Goal: Information Seeking & Learning: Learn about a topic

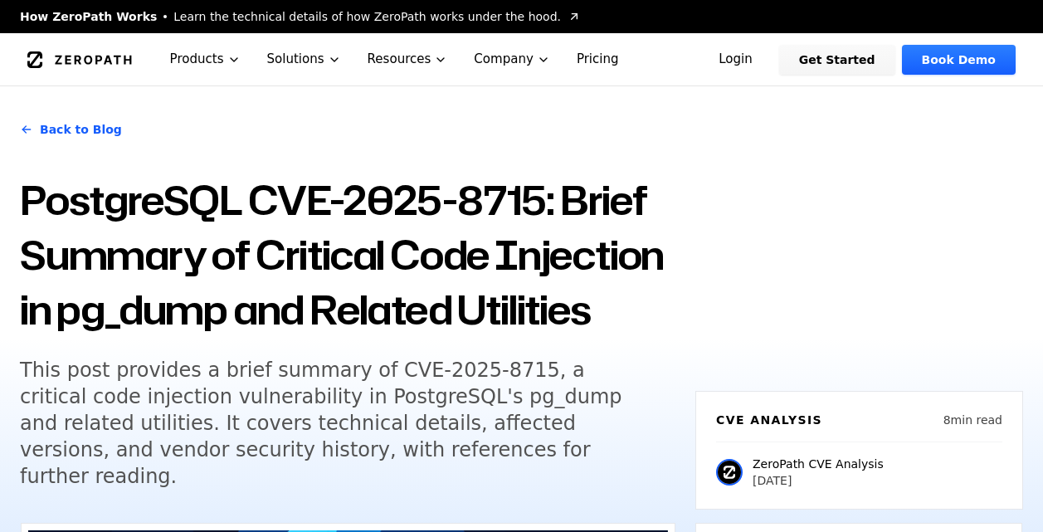
scroll to position [1825, 0]
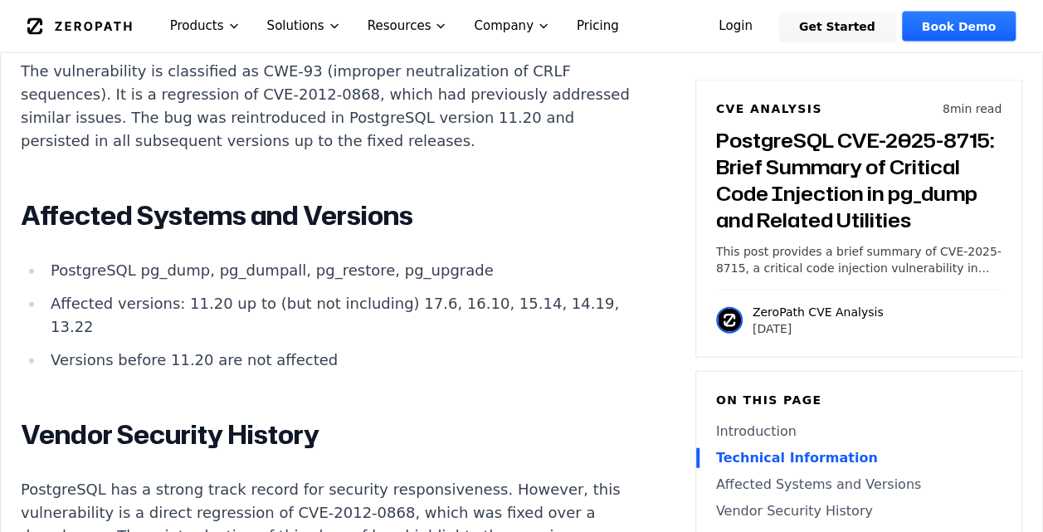
click at [184, 264] on li "PostgreSQL pg_dump, pg_dumpall, pg_restore, pg_upgrade" at bounding box center [341, 270] width 594 height 23
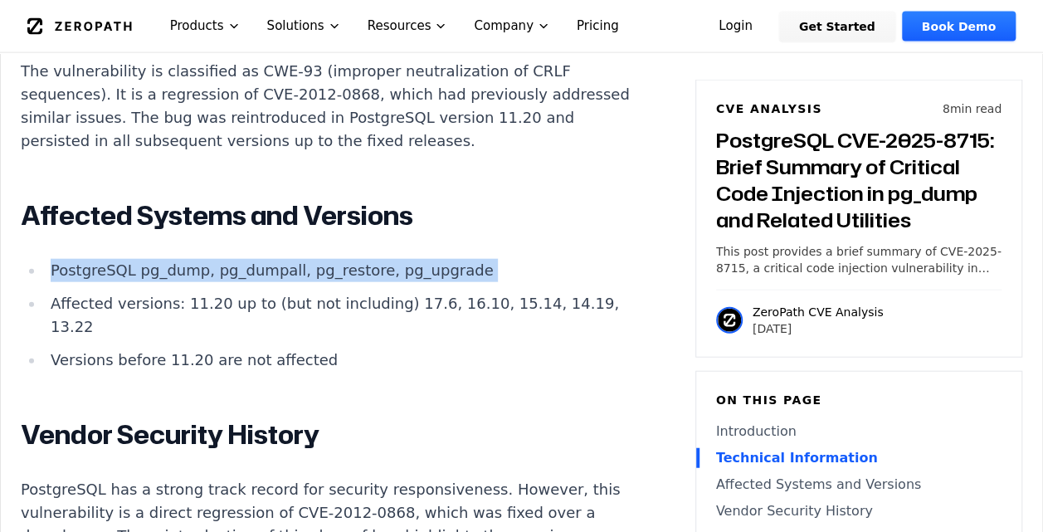
click at [184, 264] on li "PostgreSQL pg_dump, pg_dumpall, pg_restore, pg_upgrade" at bounding box center [341, 270] width 594 height 23
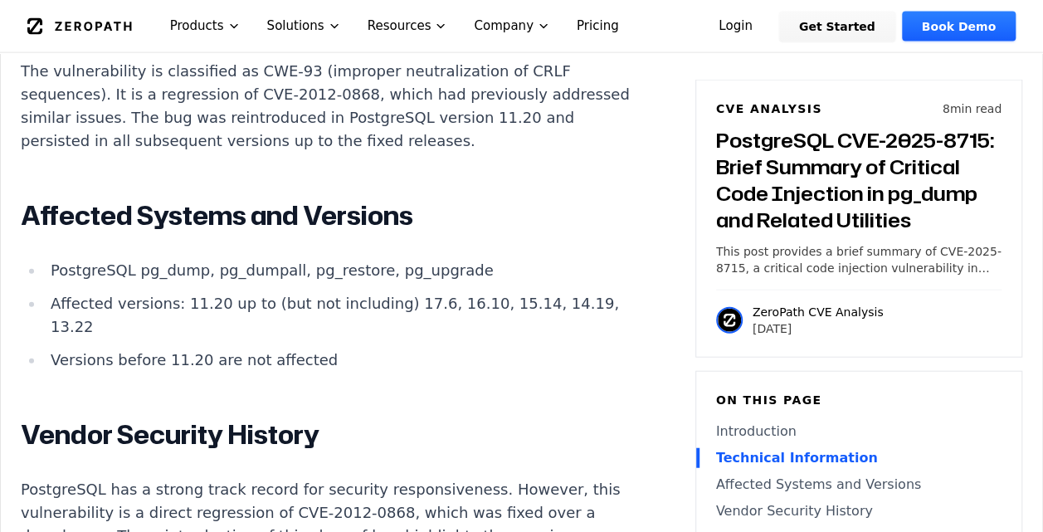
drag, startPoint x: 184, startPoint y: 264, endPoint x: 197, endPoint y: 310, distance: 48.3
click at [197, 310] on li "Affected versions: 11.20 up to (but not including) 17.6, 16.10, 15.14, 14.19, 1…" at bounding box center [341, 315] width 594 height 46
click at [184, 298] on li "Affected versions: 11.20 up to (but not including) 17.6, 16.10, 15.14, 14.19, 1…" at bounding box center [341, 315] width 594 height 46
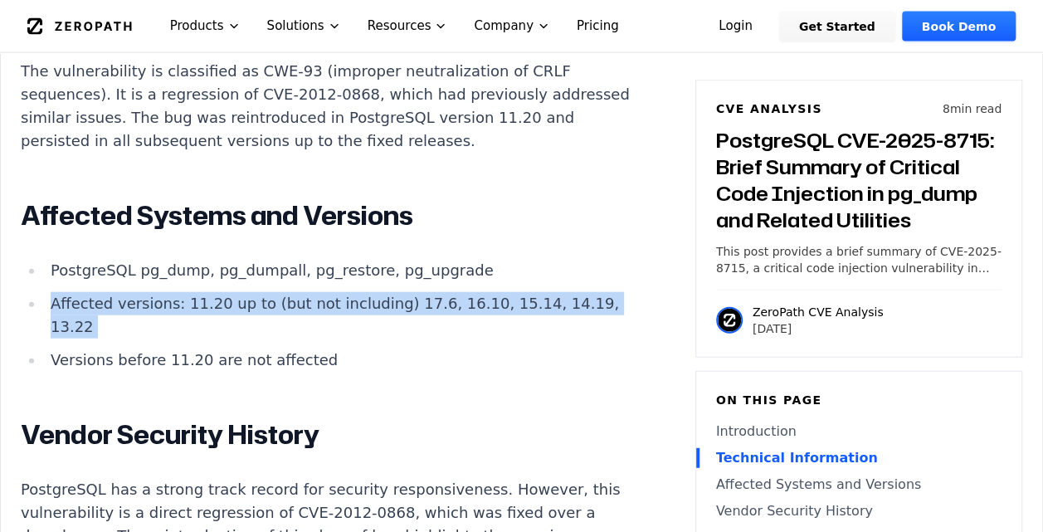
click at [184, 298] on li "Affected versions: 11.20 up to (but not including) 17.6, 16.10, 15.14, 14.19, 1…" at bounding box center [341, 315] width 594 height 46
copy ul "Affected versions: 11.20 up to (but not including) 17.6, 16.10, 15.14, 14.19, 1…"
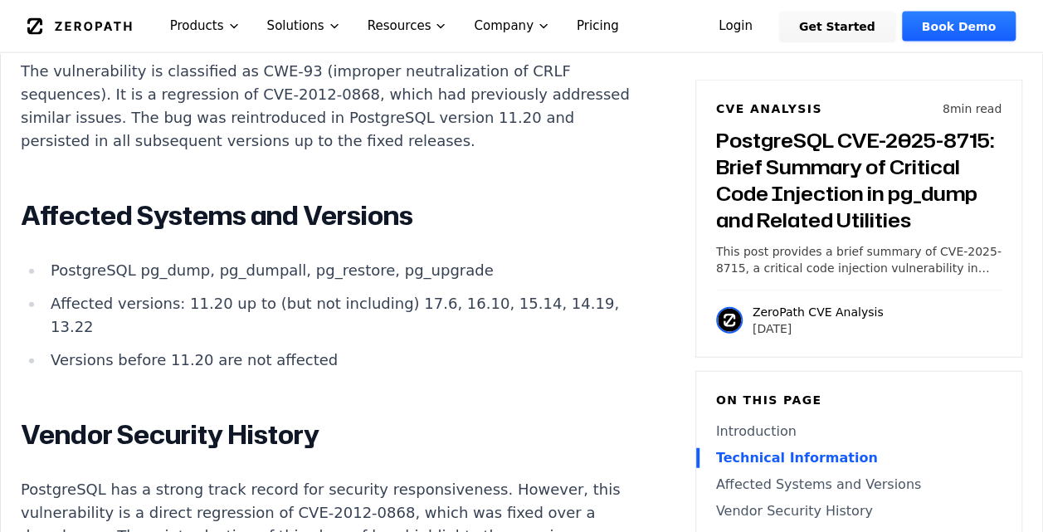
click at [128, 349] on li "Versions before 11.20 are not affected" at bounding box center [341, 359] width 594 height 23
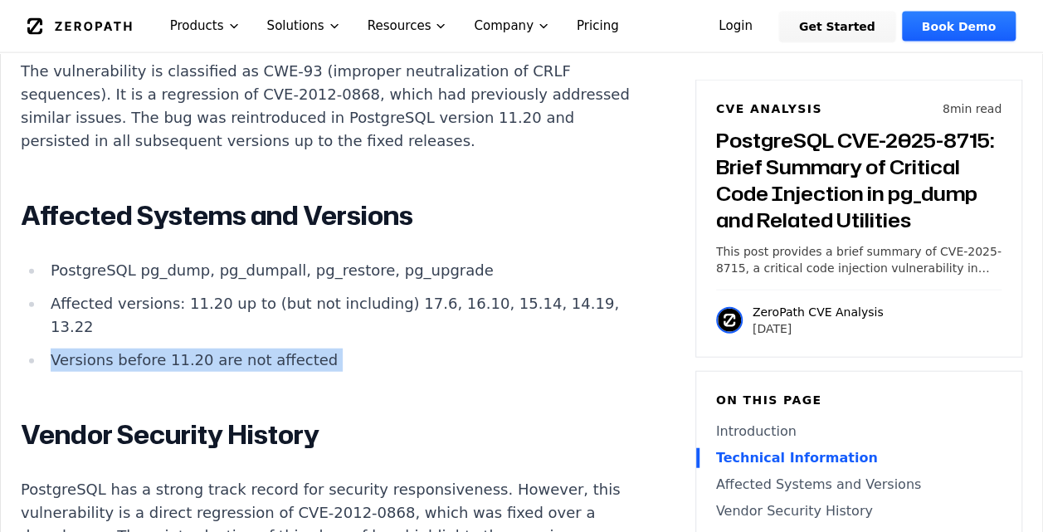
click at [128, 349] on li "Versions before 11.20 are not affected" at bounding box center [341, 359] width 594 height 23
copy div "Versions before 11.20 are not affected"
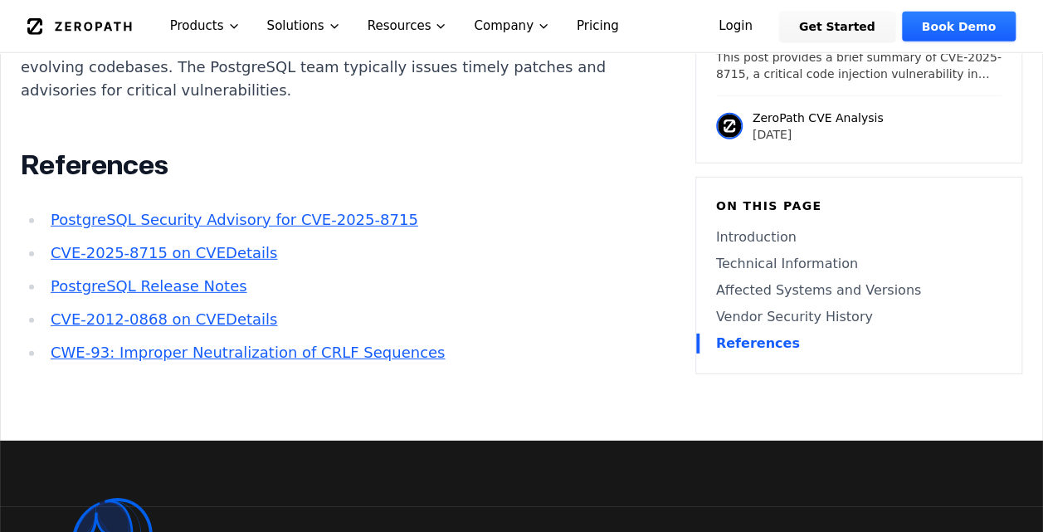
scroll to position [2074, 0]
